Goal: Check status

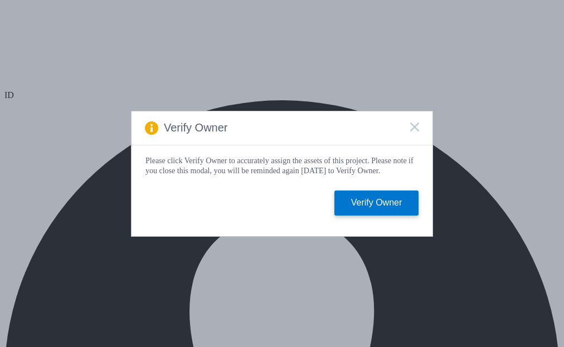
click at [349, 100] on div "Verify Owner Please click Verify Owner to accurately assign the assets of this …" at bounding box center [282, 173] width 564 height 347
click at [415, 125] on rect at bounding box center [413, 126] width 9 height 9
